Goal: Task Accomplishment & Management: Complete application form

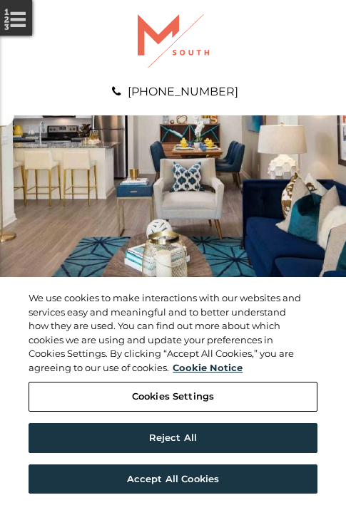
scroll to position [729, 0]
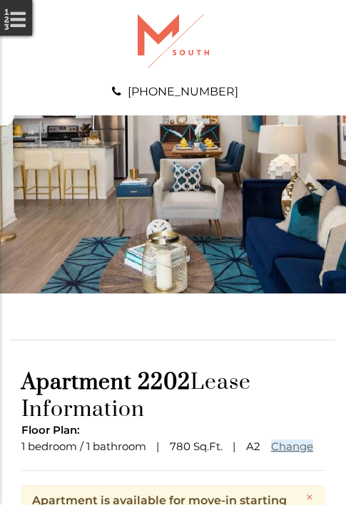
scroll to position [173, 0]
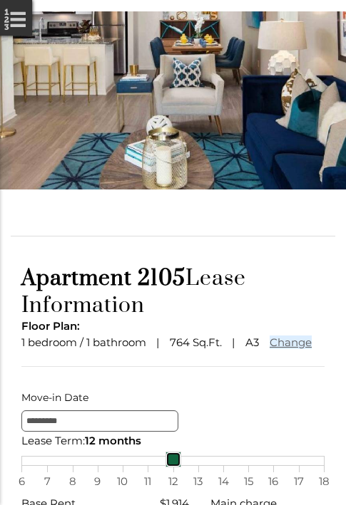
click at [173, 468] on link at bounding box center [173, 460] width 16 height 16
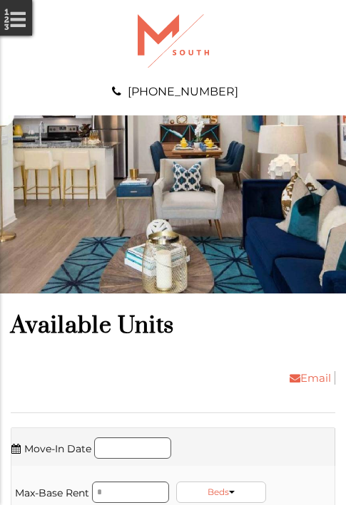
scroll to position [2614, 0]
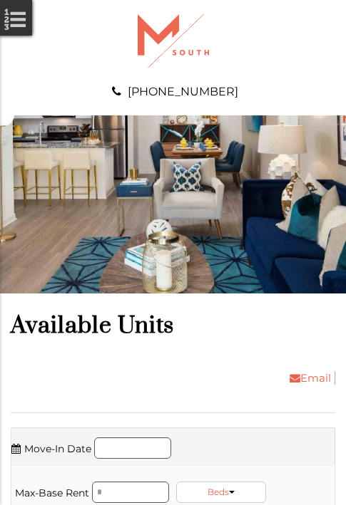
scroll to position [3769, 0]
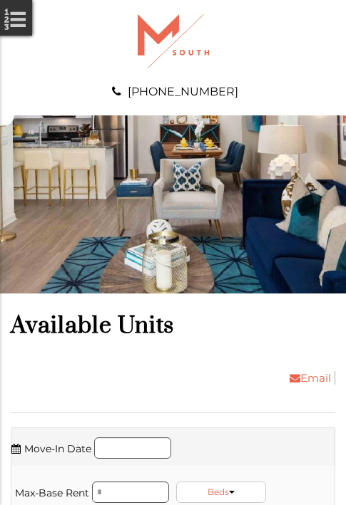
scroll to position [4012, 0]
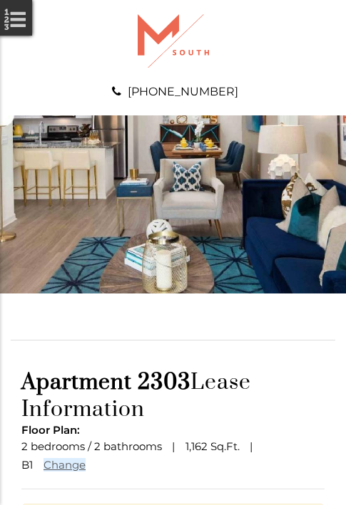
scroll to position [192, 0]
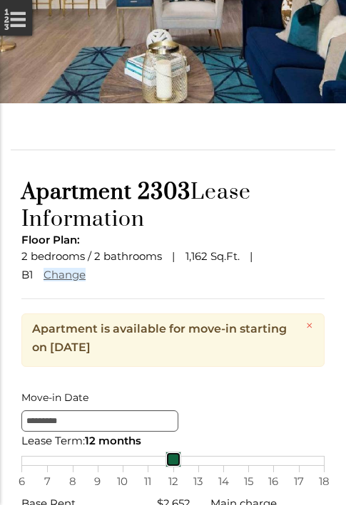
click at [173, 468] on link at bounding box center [173, 460] width 16 height 16
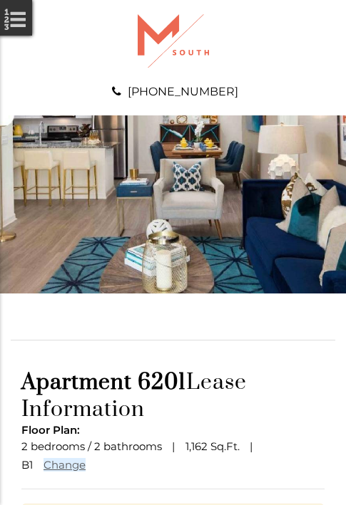
scroll to position [192, 0]
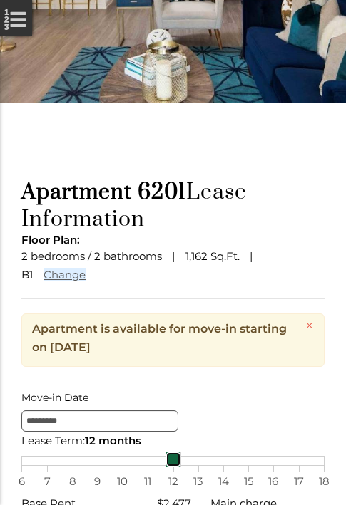
click at [173, 468] on link at bounding box center [173, 460] width 16 height 16
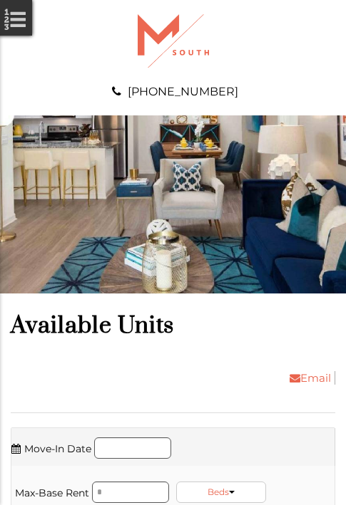
scroll to position [4498, 0]
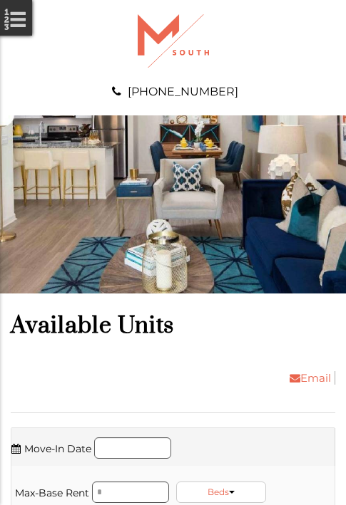
scroll to position [4833, 0]
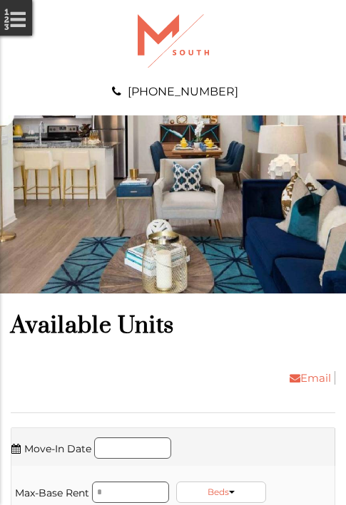
scroll to position [5167, 0]
